Goal: Task Accomplishment & Management: Complete application form

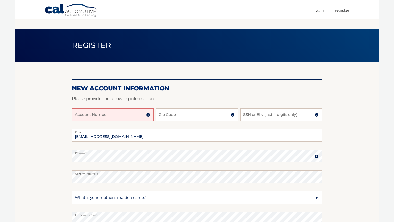
select select "2"
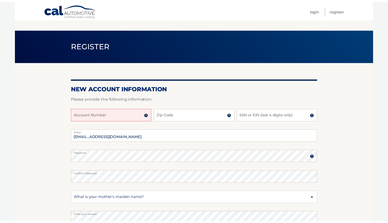
scroll to position [70, 0]
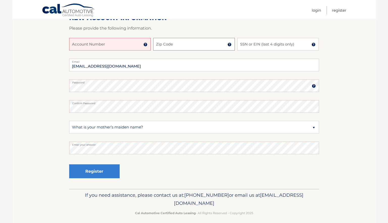
click at [178, 43] on input "Zip Code" at bounding box center [193, 44] width 81 height 13
type input "11701"
click at [276, 43] on input "SSN or EIN (last 4 digits only)" at bounding box center [277, 44] width 81 height 13
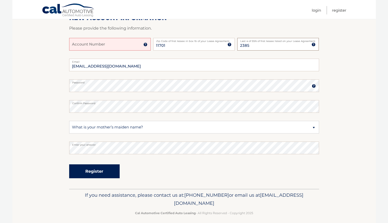
type input "2385"
click at [102, 169] on button "Register" at bounding box center [94, 171] width 50 height 14
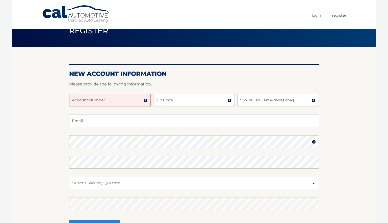
scroll to position [15, 0]
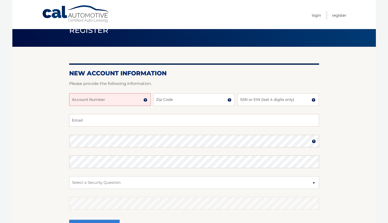
click at [119, 100] on input "Account Number" at bounding box center [109, 99] width 81 height 13
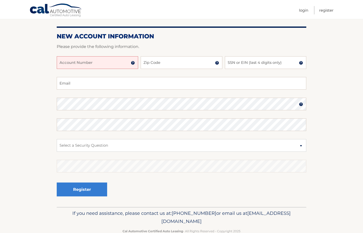
scroll to position [53, 0]
